Goal: Obtain resource: Obtain resource

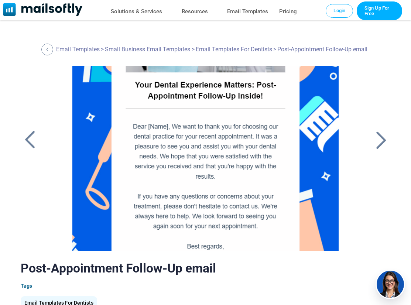
scroll to position [193, 0]
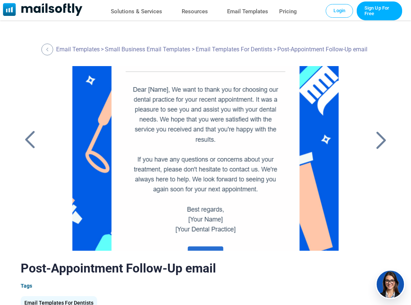
click at [132, 85] on div at bounding box center [206, 158] width 296 height 185
